Goal: Check status

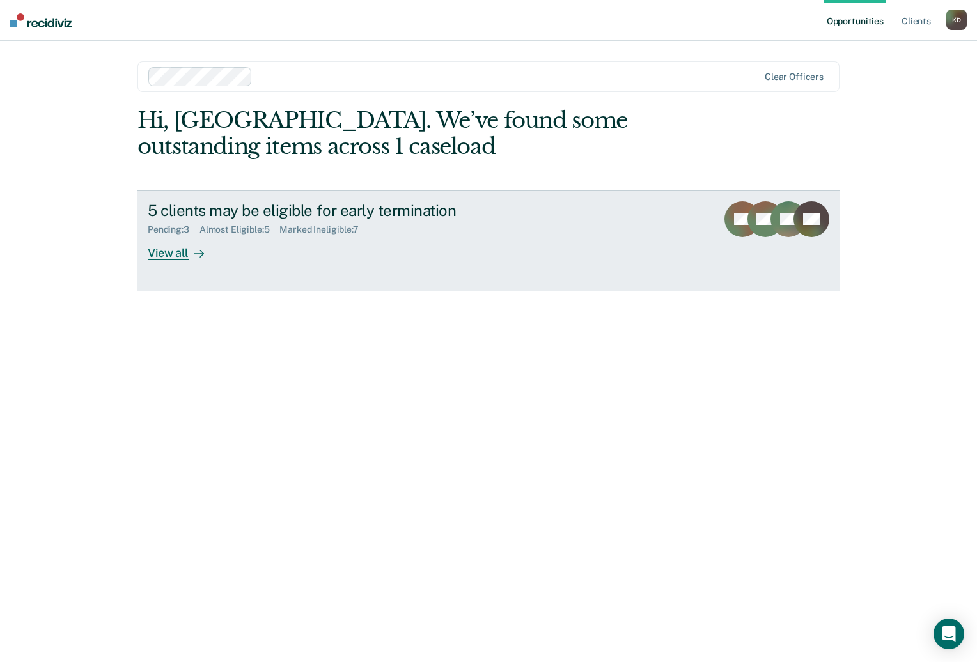
click at [336, 276] on link "5 clients may be eligible for early termination Pending : 3 Almost Eligible : 5…" at bounding box center [488, 241] width 702 height 101
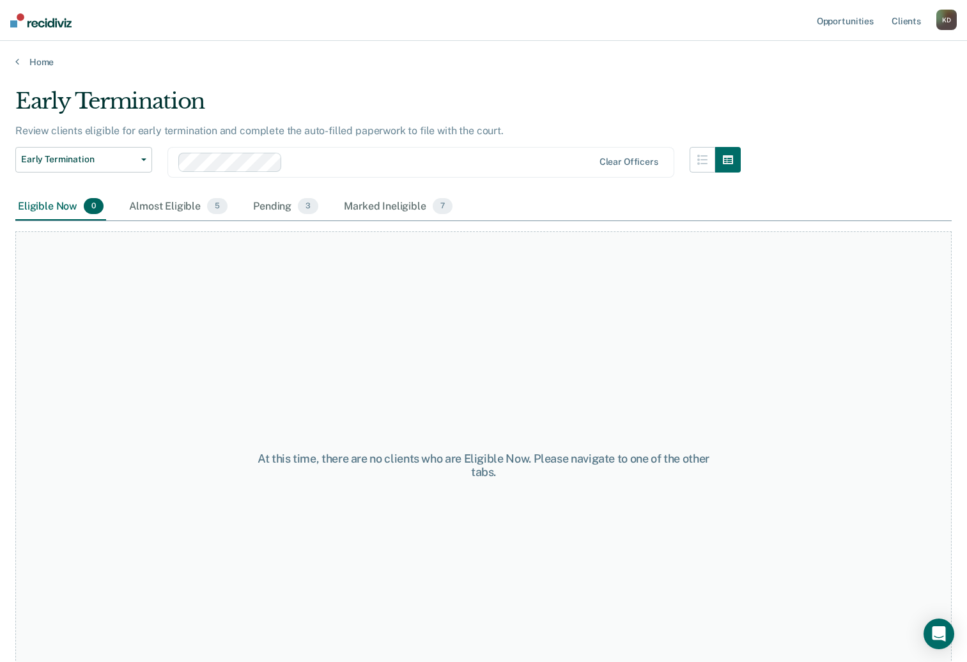
click at [166, 495] on div "At this time, there are no clients who are Eligible Now. Please navigate to one…" at bounding box center [483, 465] width 937 height 468
